Goal: Information Seeking & Learning: Learn about a topic

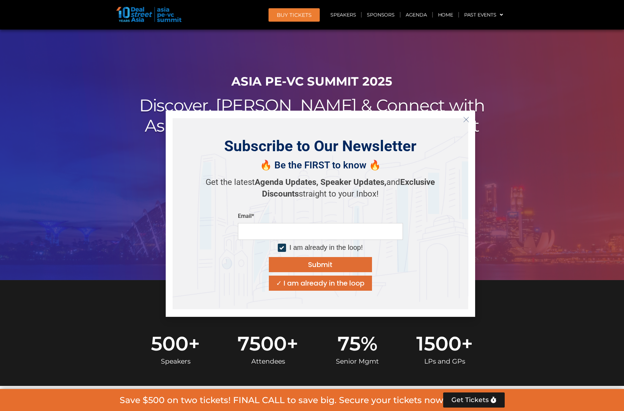
click at [468, 116] on button "Close" at bounding box center [466, 119] width 11 height 11
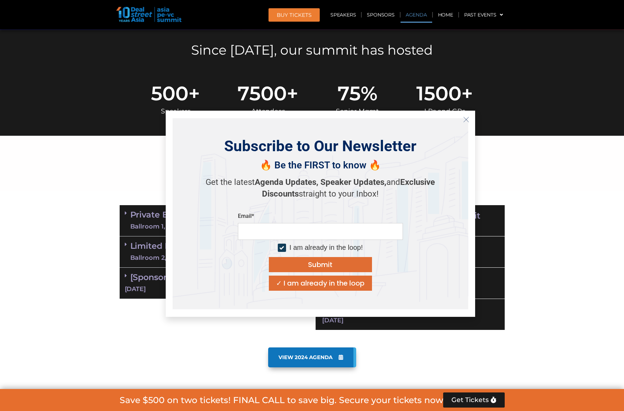
scroll to position [275, 0]
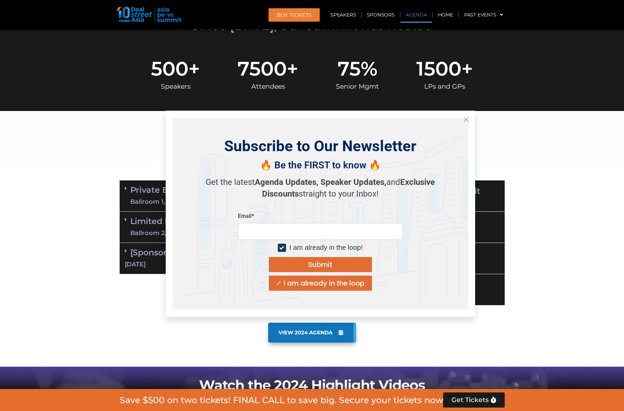
click at [466, 118] on icon "Close" at bounding box center [466, 120] width 6 height 6
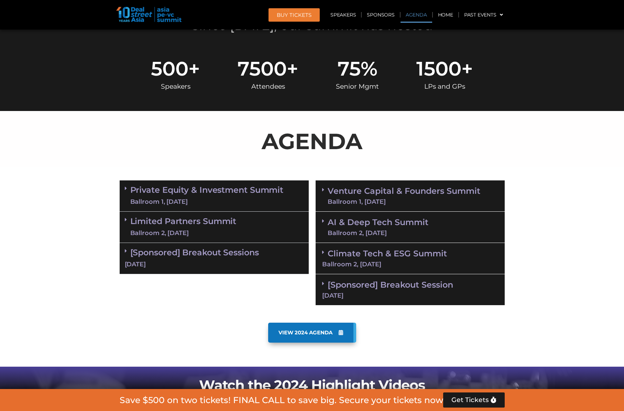
click at [244, 198] on div "Ballroom 1, [DATE]" at bounding box center [206, 202] width 153 height 9
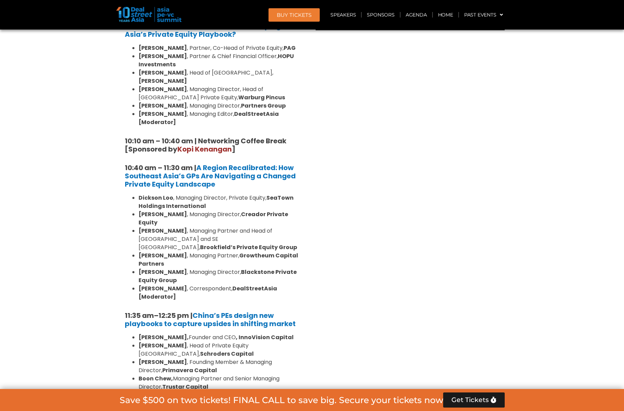
scroll to position [584, 0]
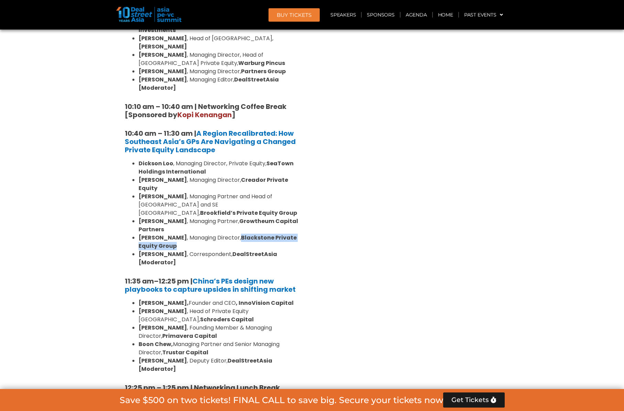
drag, startPoint x: 244, startPoint y: 214, endPoint x: 243, endPoint y: 219, distance: 4.9
click at [243, 234] on li "[PERSON_NAME] , Managing Director, Blackstone Private Equity Group" at bounding box center [221, 242] width 165 height 17
copy strong "Blackstone Private Equity Group"
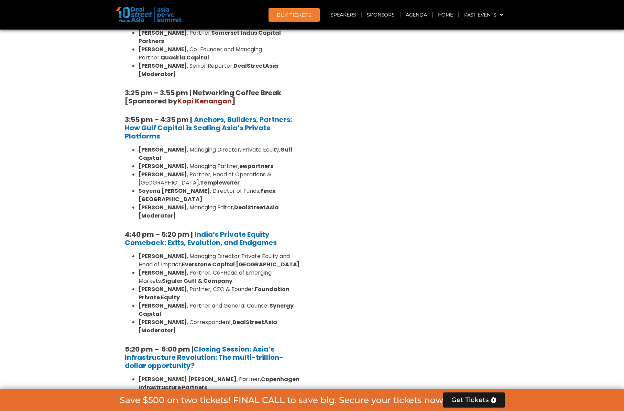
scroll to position [1306, 0]
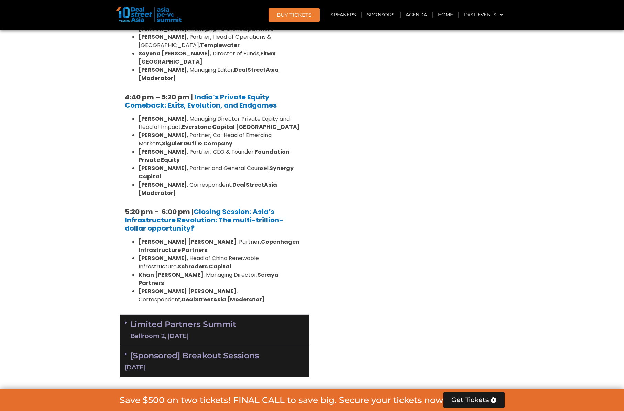
click at [255, 315] on div "Limited Partners [GEOGRAPHIC_DATA] 2, [DATE]" at bounding box center [214, 330] width 189 height 31
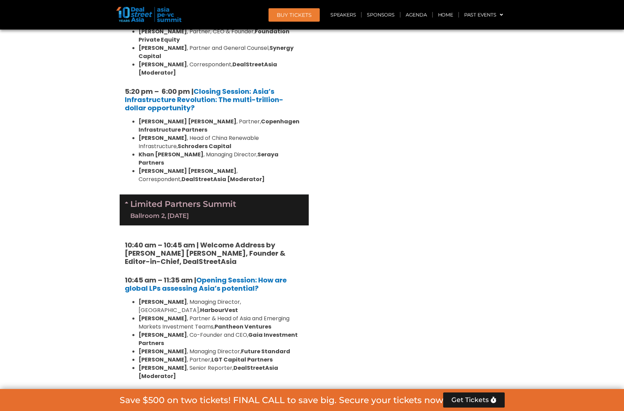
scroll to position [1444, 0]
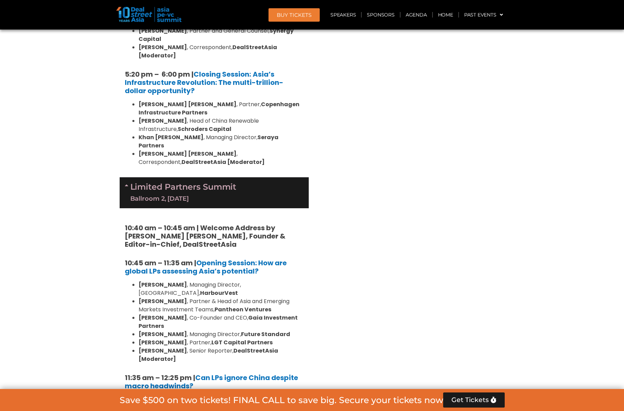
drag, startPoint x: 234, startPoint y: 300, endPoint x: 199, endPoint y: 298, distance: 35.1
copy strong "StepStone"
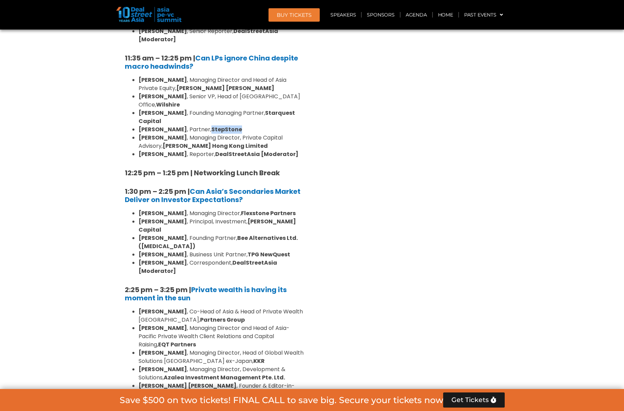
scroll to position [1788, 0]
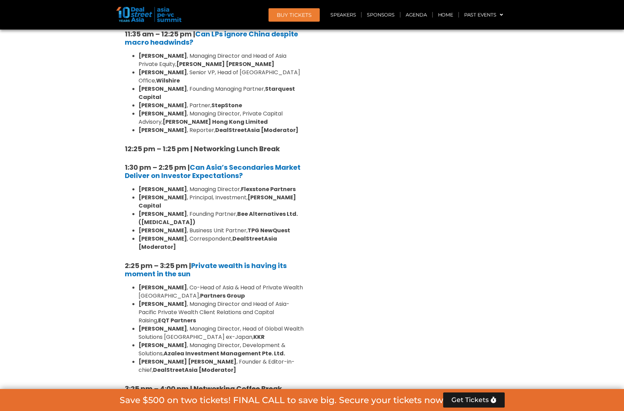
drag, startPoint x: 298, startPoint y: 273, endPoint x: 275, endPoint y: 275, distance: 22.8
copy strong "J-STAR"
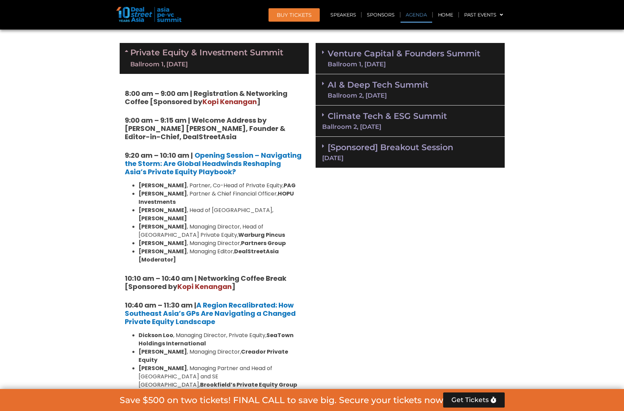
scroll to position [309, 0]
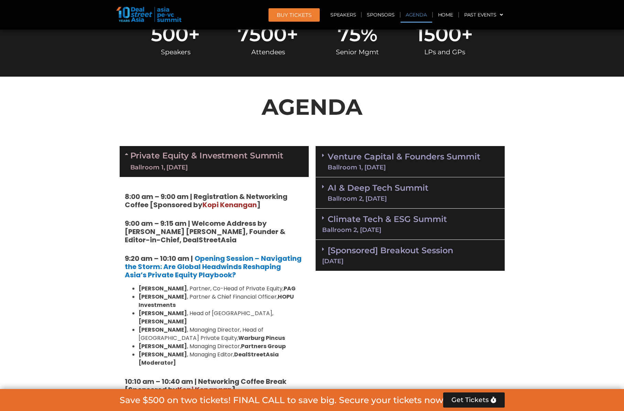
click at [418, 161] on link "Venture Capital & Founders​ Summit Ballroom 1, [DATE]" at bounding box center [404, 162] width 153 height 18
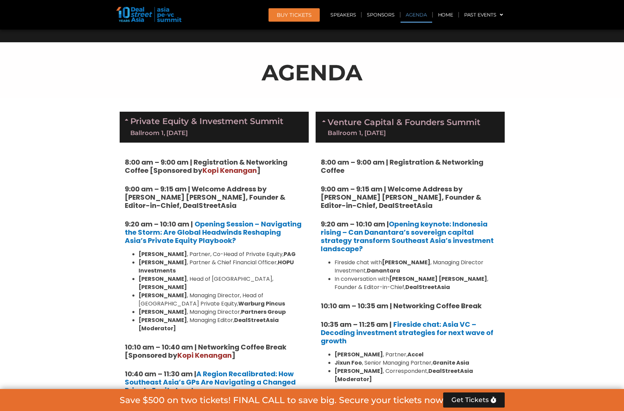
scroll to position [378, 0]
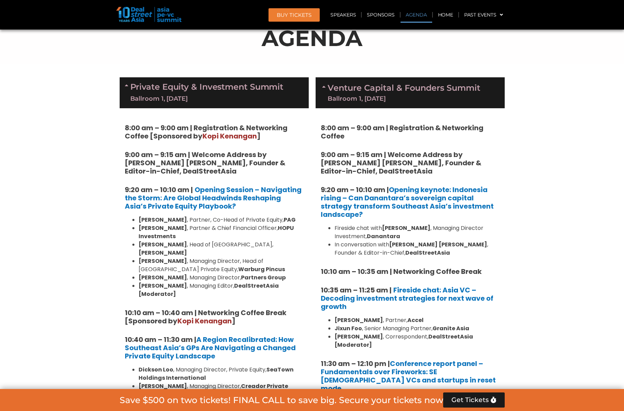
drag, startPoint x: 444, startPoint y: 227, endPoint x: 385, endPoint y: 227, distance: 59.1
click at [385, 227] on li "Fireside chat with [PERSON_NAME] , Managing Director Investment, Danantara" at bounding box center [416, 232] width 165 height 17
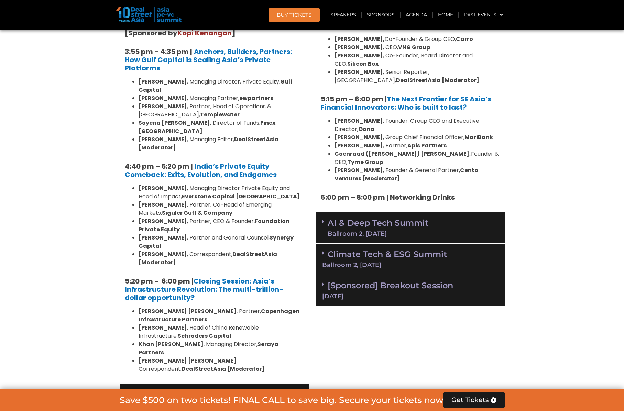
scroll to position [1238, 0]
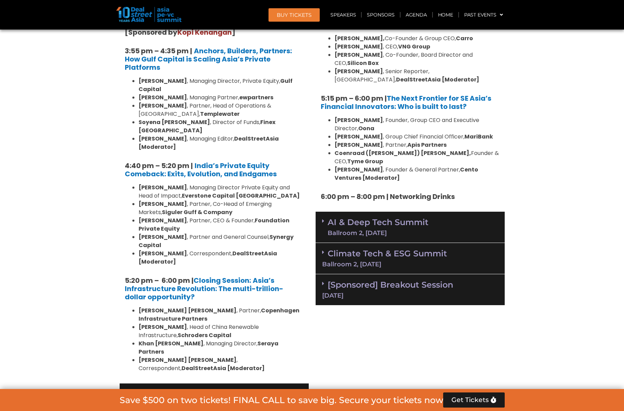
drag, startPoint x: 454, startPoint y: 177, endPoint x: 461, endPoint y: 170, distance: 9.5
click at [465, 212] on div "AI & Deep Tech Summit Ballroom 2, [DATE]" at bounding box center [410, 227] width 189 height 31
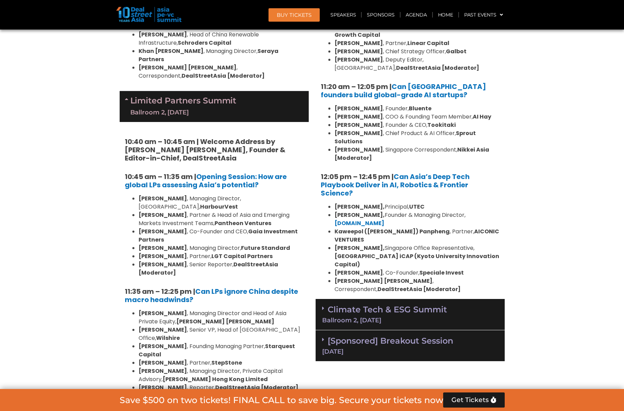
scroll to position [1547, 0]
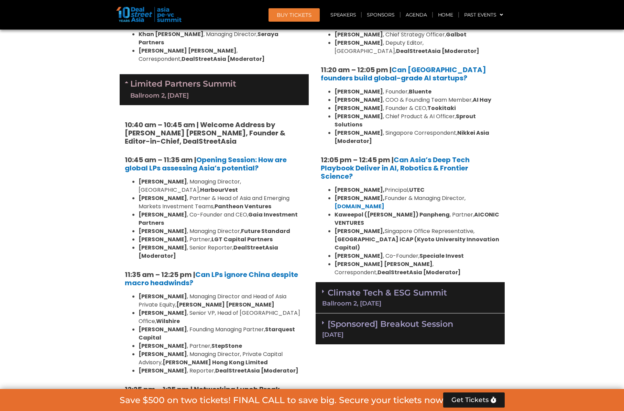
click at [443, 319] on link "[Sponsored] Breakout Session [DATE]" at bounding box center [410, 328] width 176 height 19
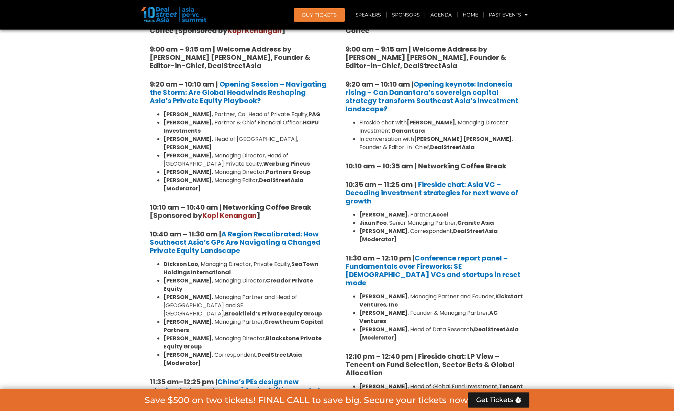
scroll to position [378, 0]
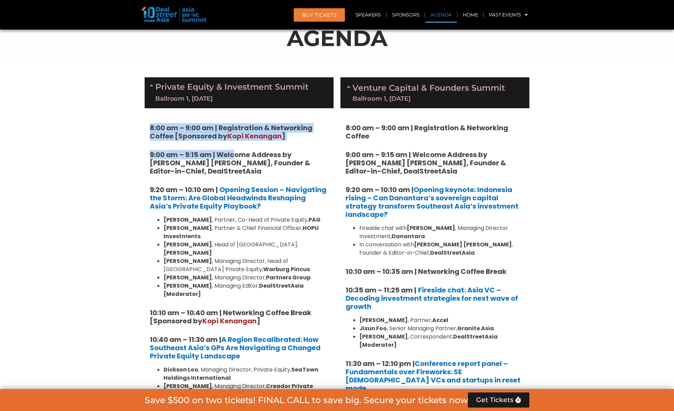
drag, startPoint x: 151, startPoint y: 128, endPoint x: 234, endPoint y: 147, distance: 84.9
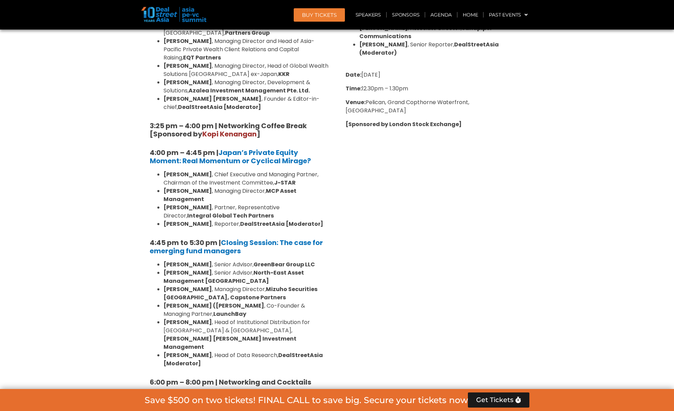
scroll to position [2097, 0]
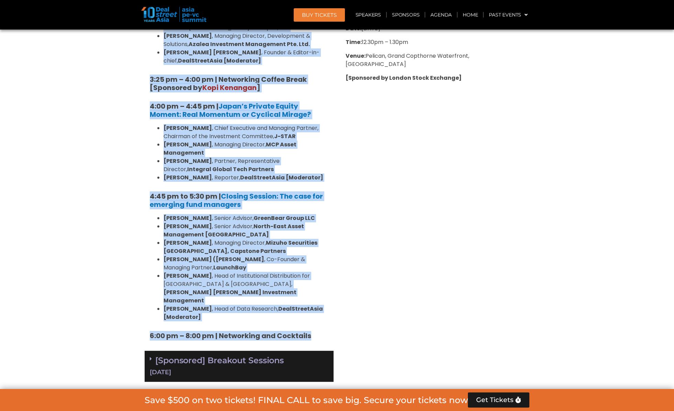
click at [316, 332] on h5 "6:00 pm – 8:00 pm | Networking and Cocktails" at bounding box center [239, 336] width 179 height 8
copy div "7:25 lo – 9:47 ip | Dolorsitamet & Consectetu Adipis [Elitseddo ei Temp Incidid…"
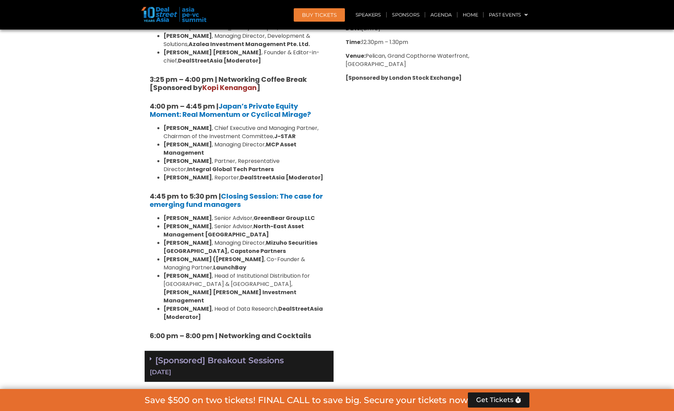
click at [147, 351] on div "[Sponsored] Breakout Sessions [DATE]" at bounding box center [239, 366] width 189 height 31
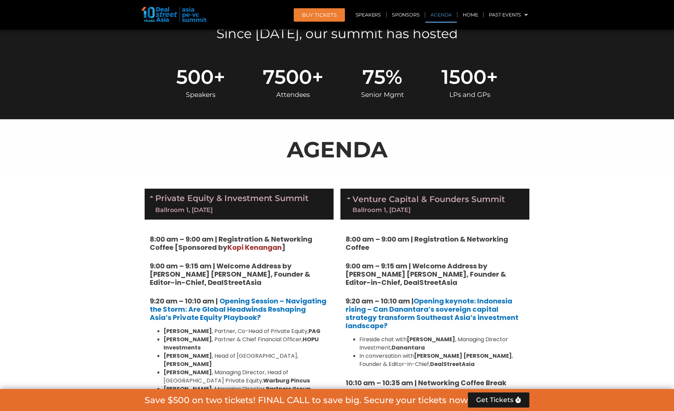
scroll to position [344, 0]
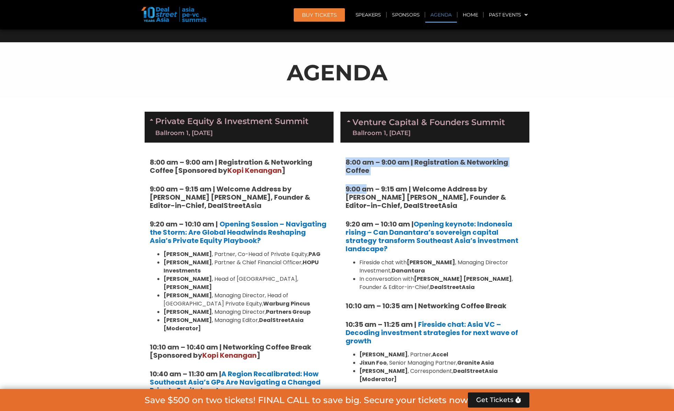
drag, startPoint x: 347, startPoint y: 161, endPoint x: 370, endPoint y: 186, distance: 34.3
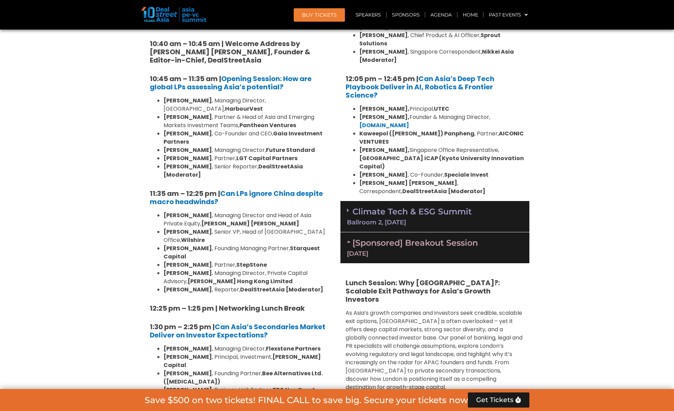
scroll to position [1616, 0]
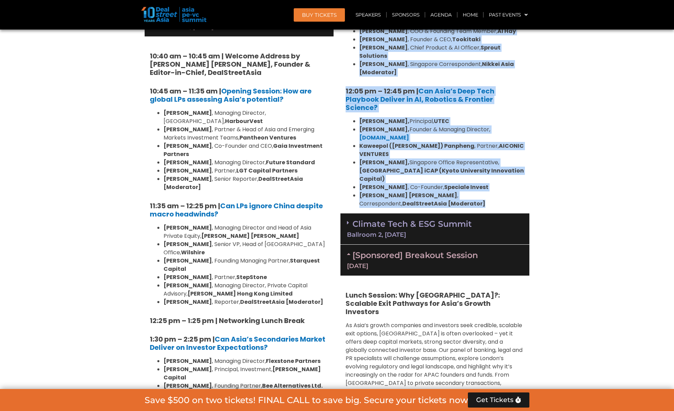
click at [402, 191] on li "[PERSON_NAME] [PERSON_NAME] , Correspondent, DealStreetAsia [Moderator]" at bounding box center [442, 199] width 165 height 17
copy div "9:57 lo – 3:14 ip | Dolorsitamet & Consectetu Adipis 8:41 el – 0:80 se | Doeius…"
click at [551, 123] on section "Private Equity & Investment Summit Ballroom 1, [DATE] 8:00 am – 9:00 am | Regis…" at bounding box center [337, 154] width 674 height 2636
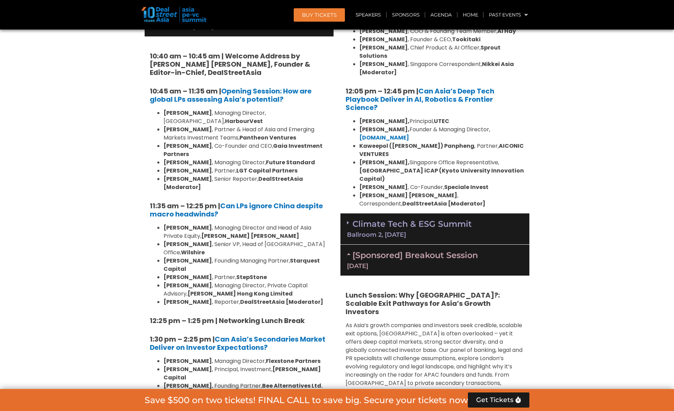
click at [596, 44] on section "Private Equity & Investment Summit Ballroom 1, [DATE] 8:00 am – 9:00 am | Regis…" at bounding box center [337, 154] width 674 height 2636
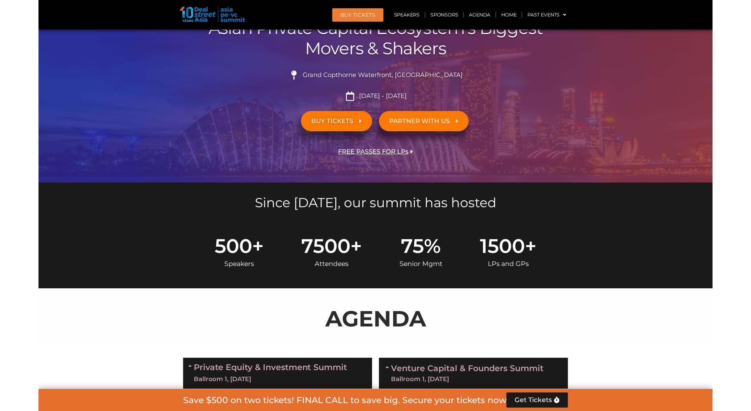
scroll to position [34, 0]
